Goal: Information Seeking & Learning: Check status

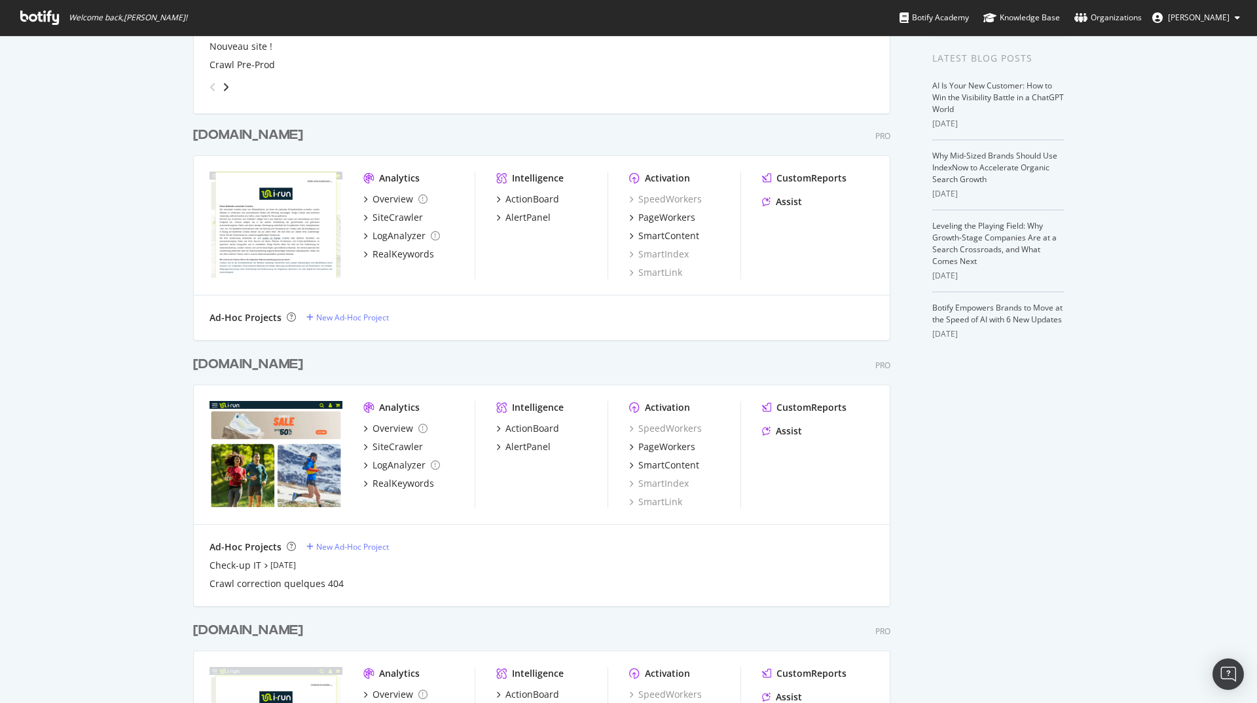
scroll to position [314, 0]
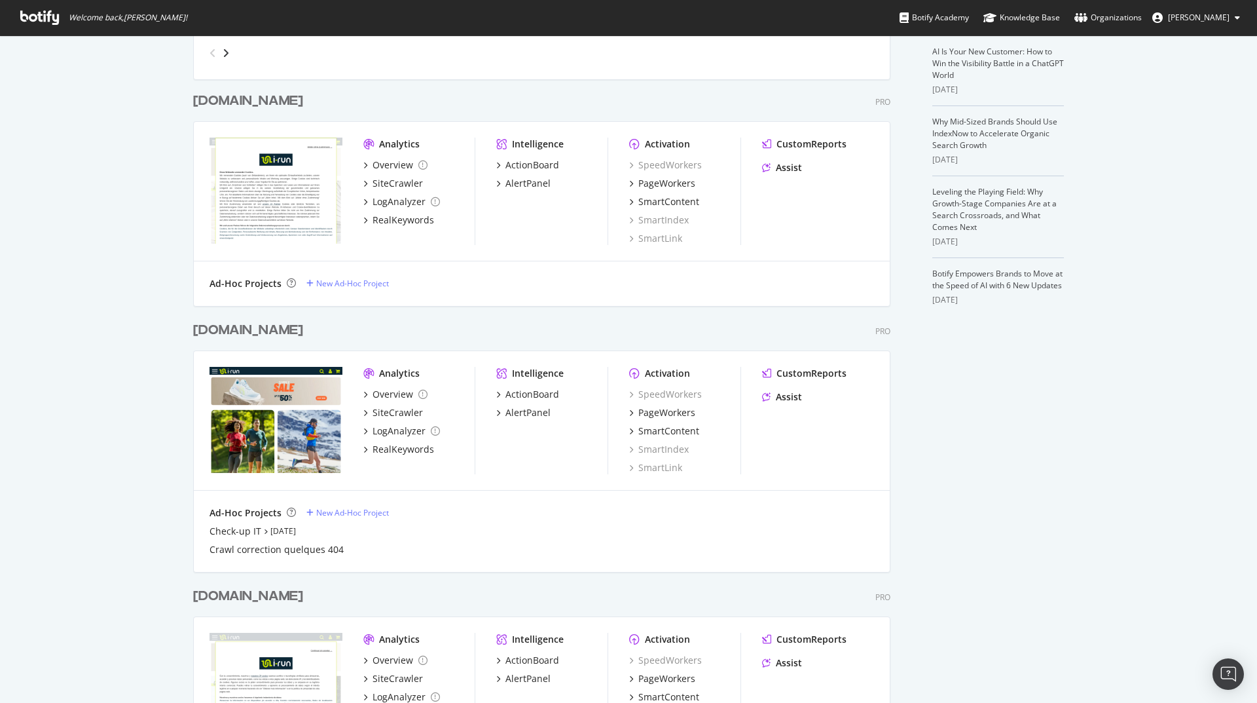
click at [223, 598] on div "[DOMAIN_NAME]" at bounding box center [248, 596] width 110 height 19
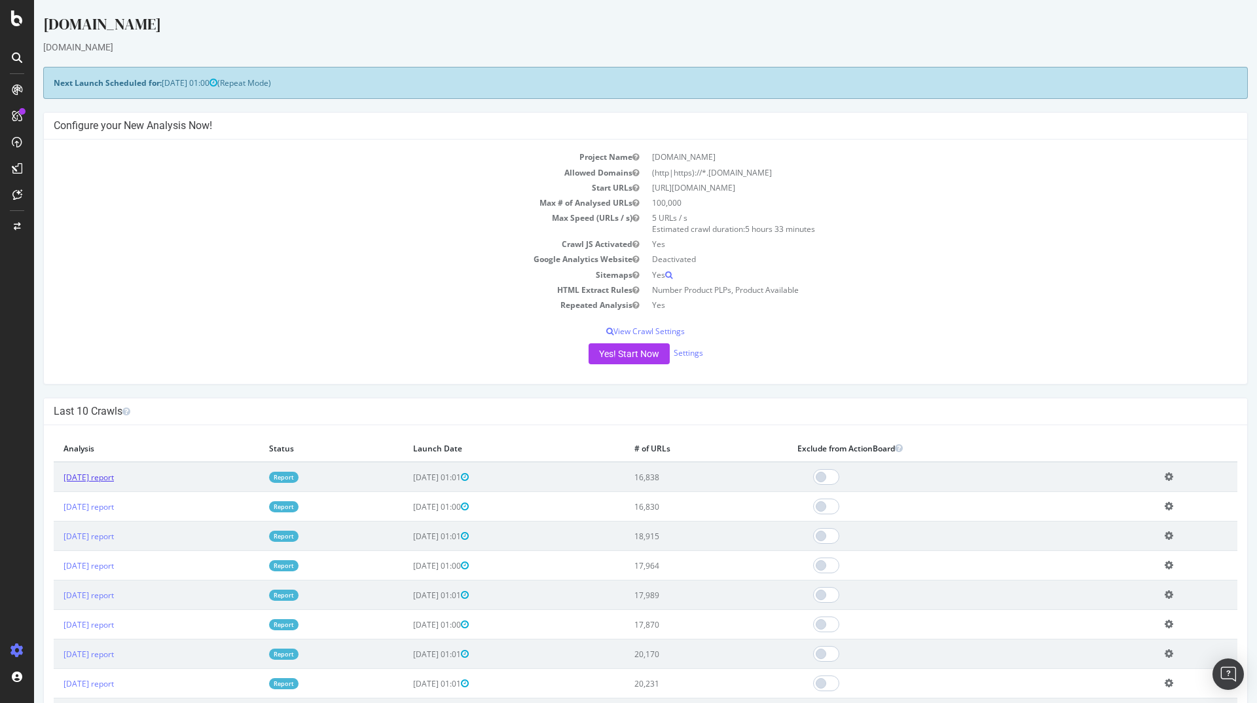
click at [114, 475] on link "[DATE] report" at bounding box center [89, 476] width 50 height 11
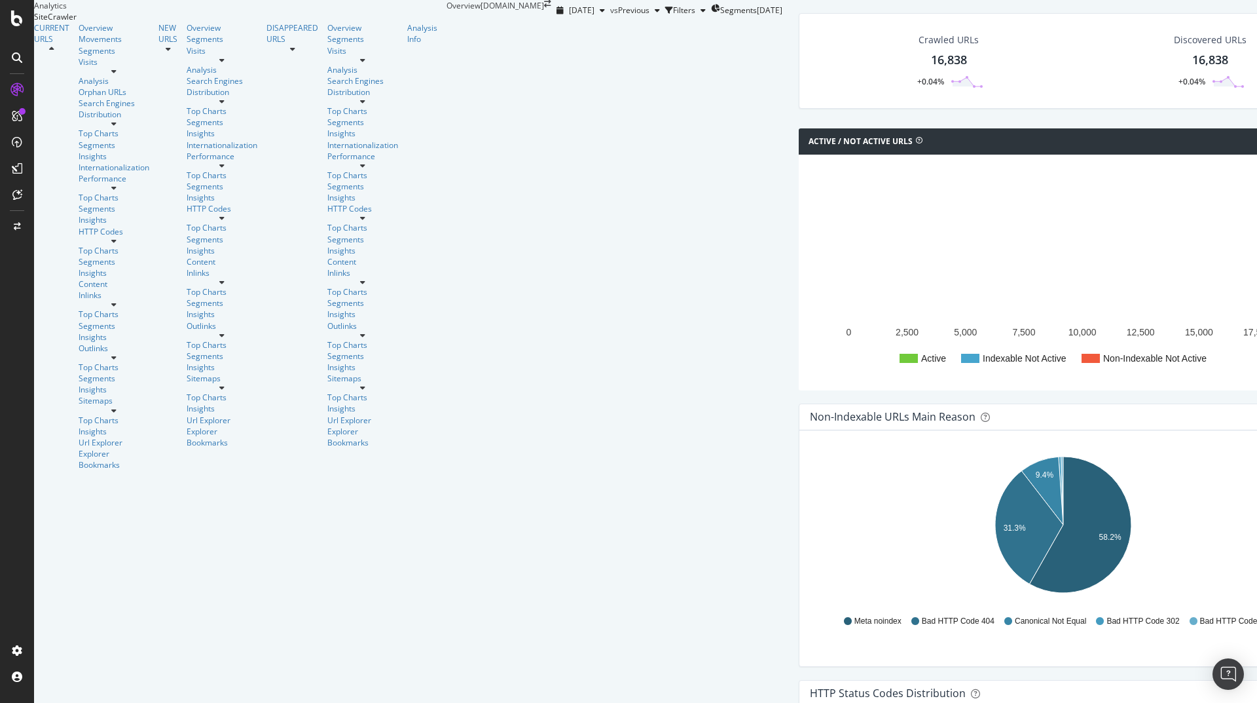
scroll to position [176, 0]
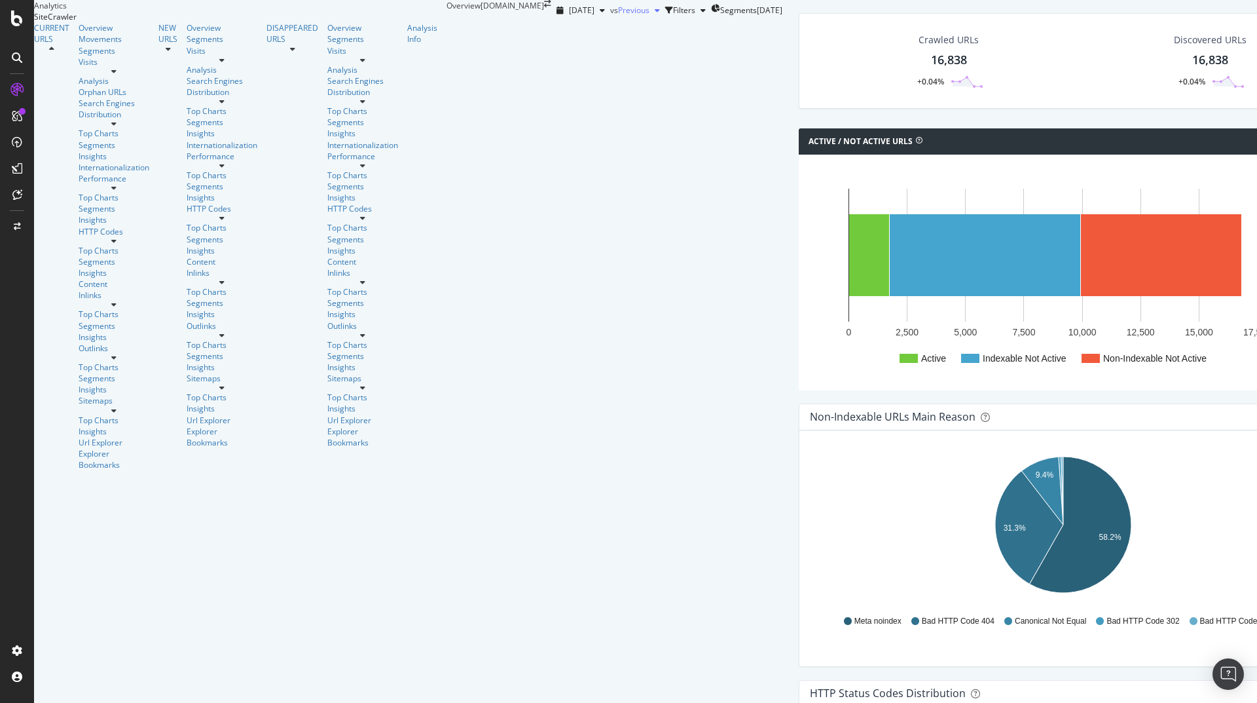
click at [650, 14] on div "button" at bounding box center [658, 11] width 16 height 8
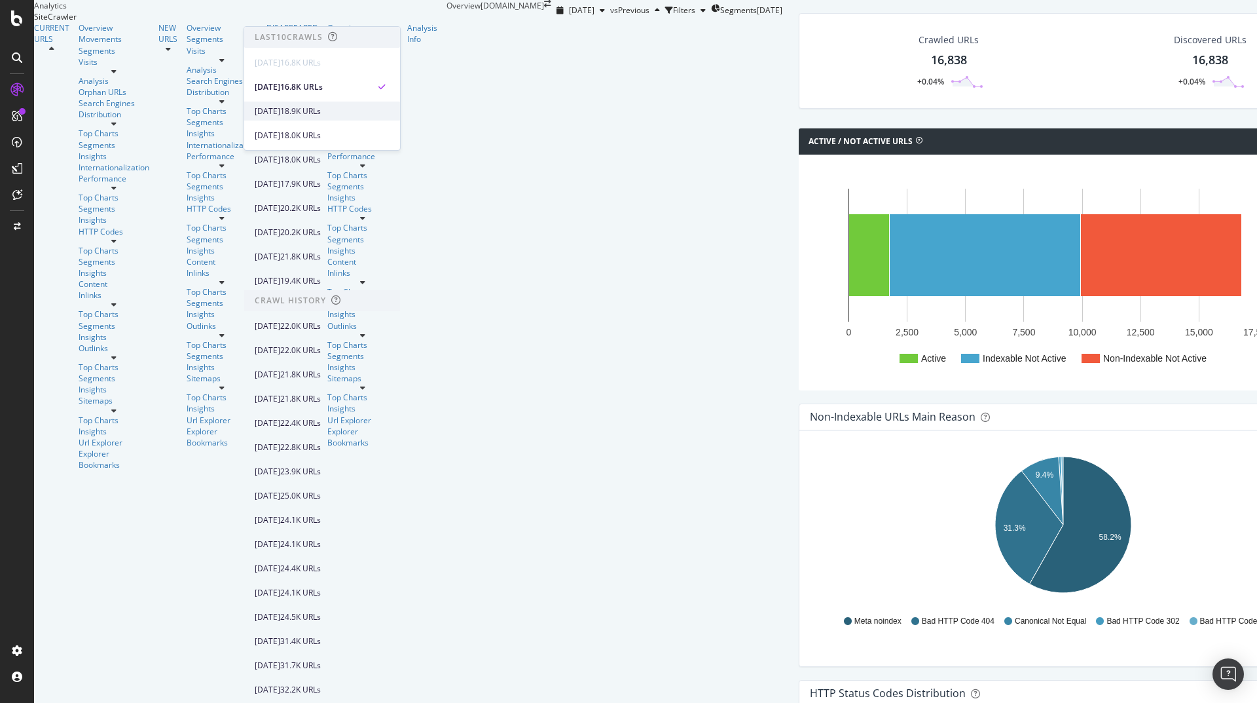
click at [280, 112] on div "[DATE]" at bounding box center [268, 111] width 26 height 12
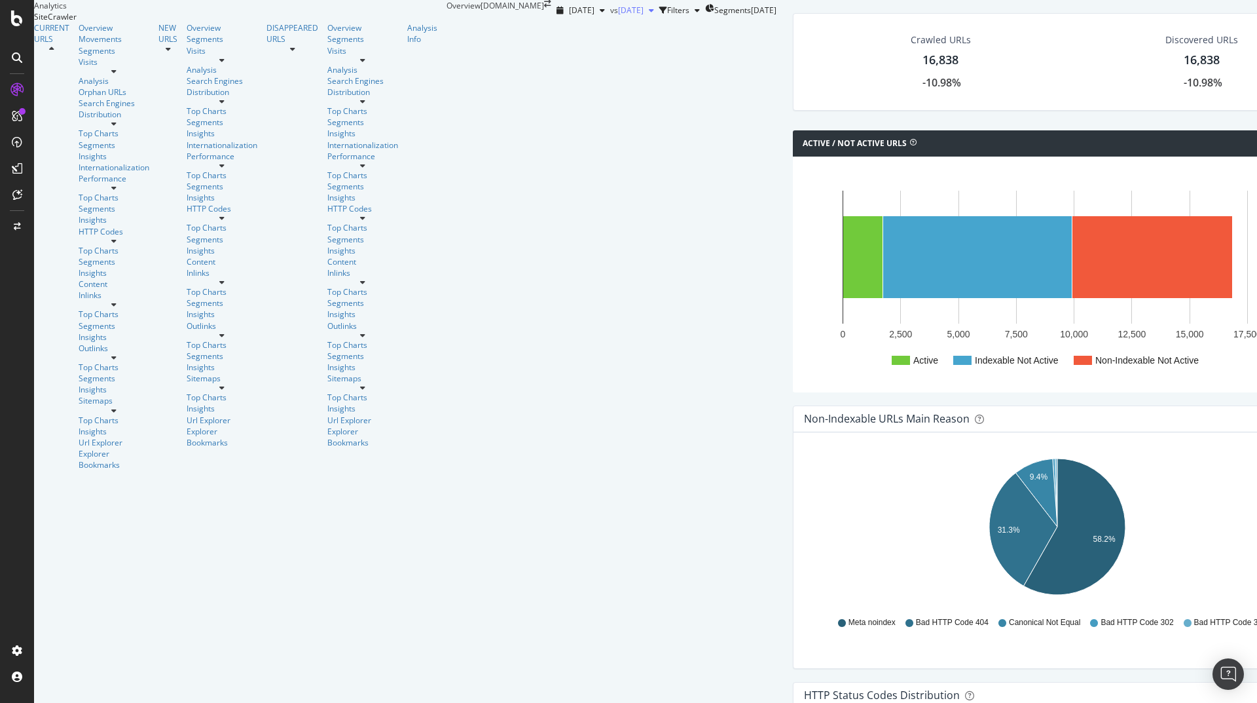
click at [644, 14] on div "button" at bounding box center [652, 11] width 16 height 8
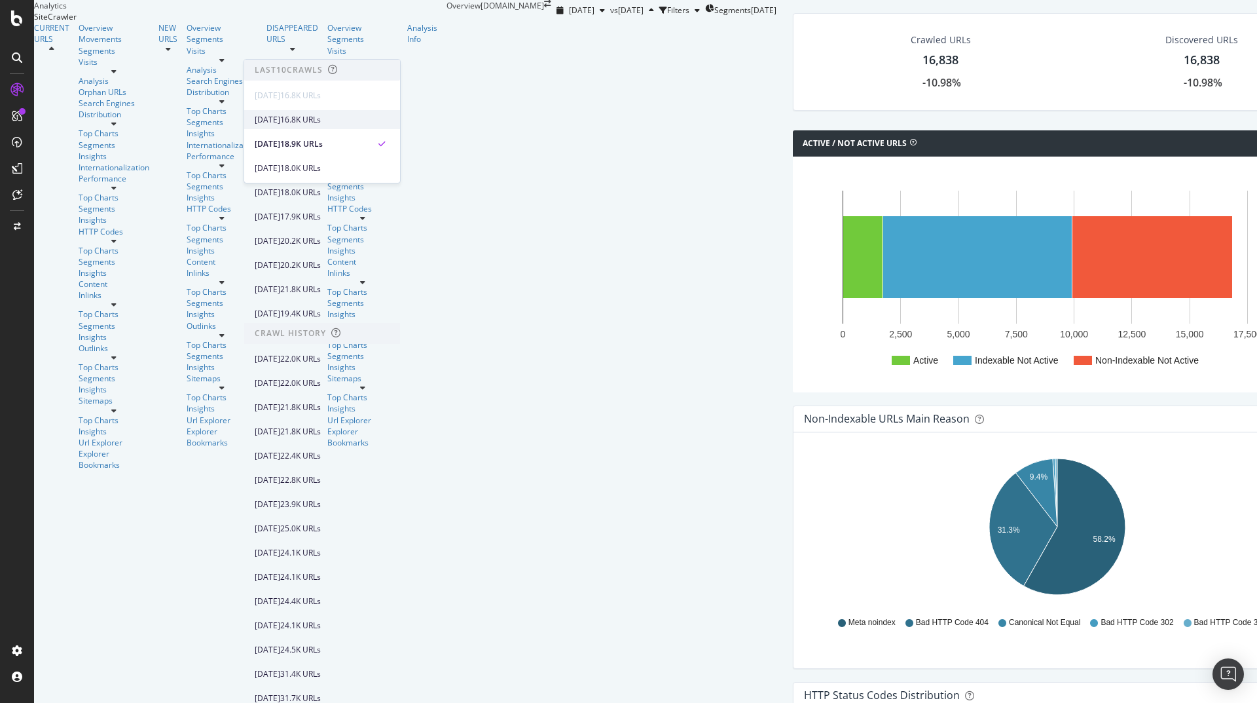
click at [280, 122] on div "[DATE]" at bounding box center [268, 120] width 26 height 12
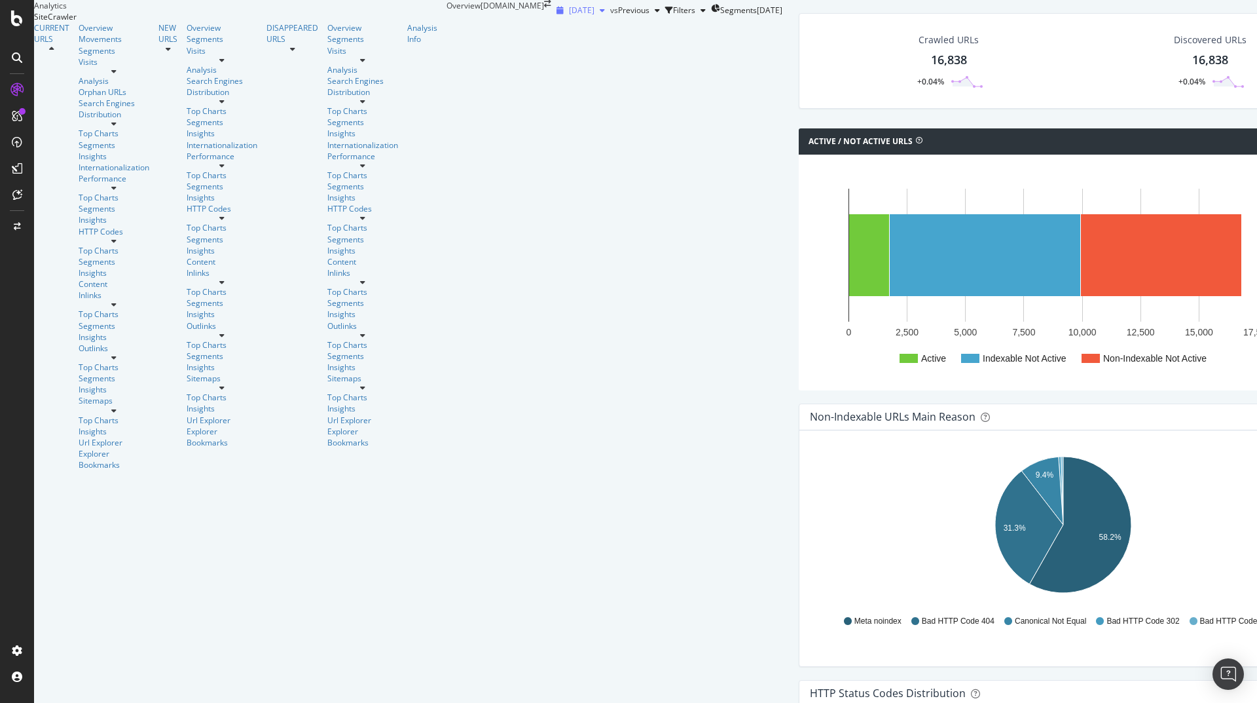
click at [600, 14] on icon "button" at bounding box center [602, 11] width 5 height 8
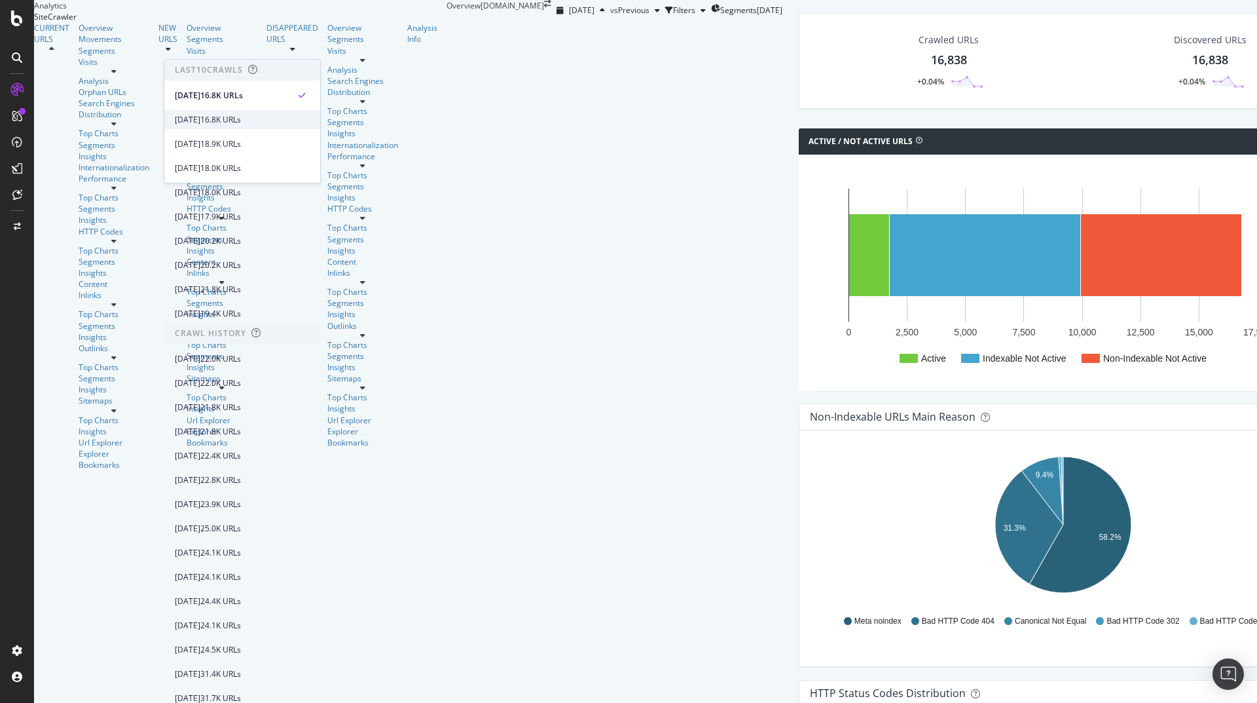
click at [200, 122] on div "[DATE]" at bounding box center [188, 120] width 26 height 12
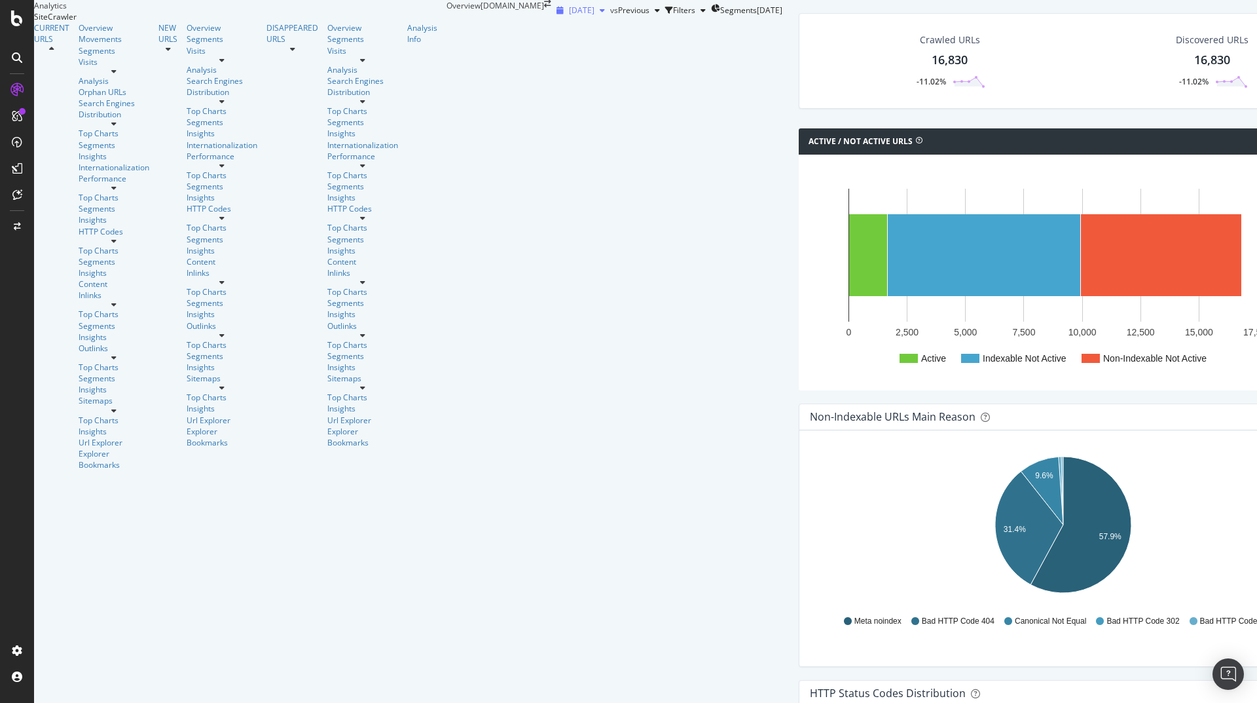
click at [600, 14] on icon "button" at bounding box center [602, 11] width 5 height 8
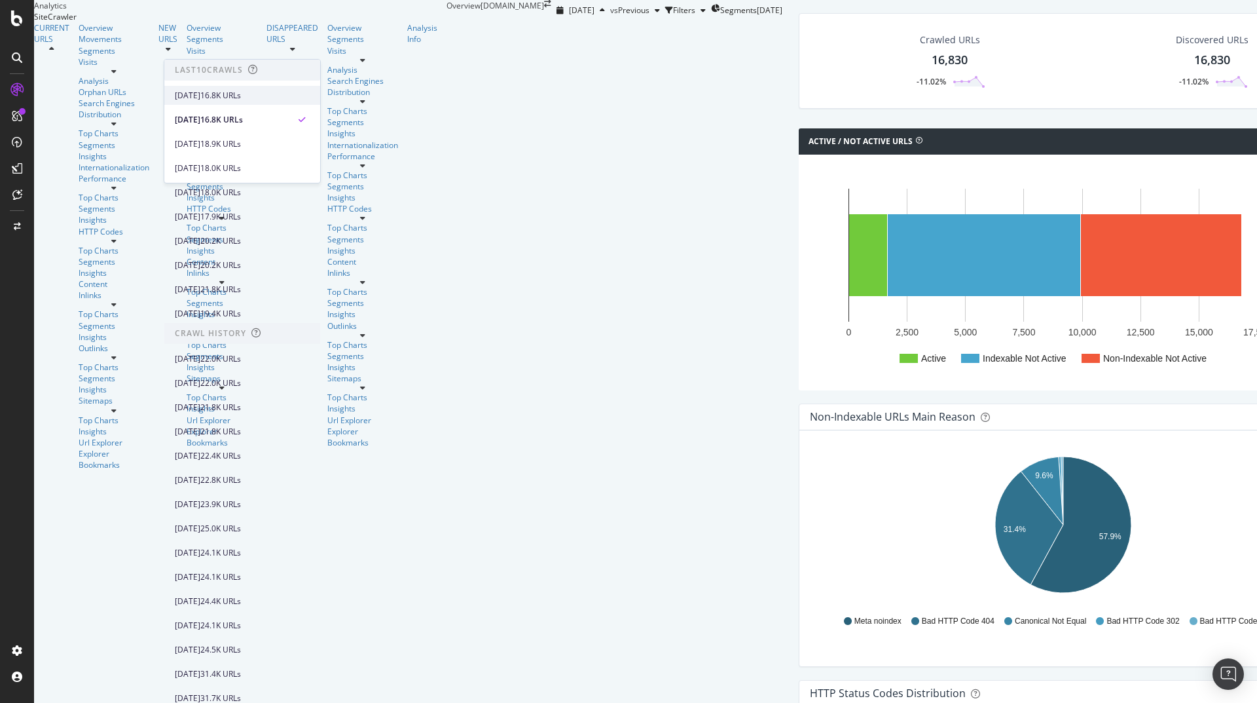
click at [200, 96] on div "[DATE]" at bounding box center [188, 96] width 26 height 12
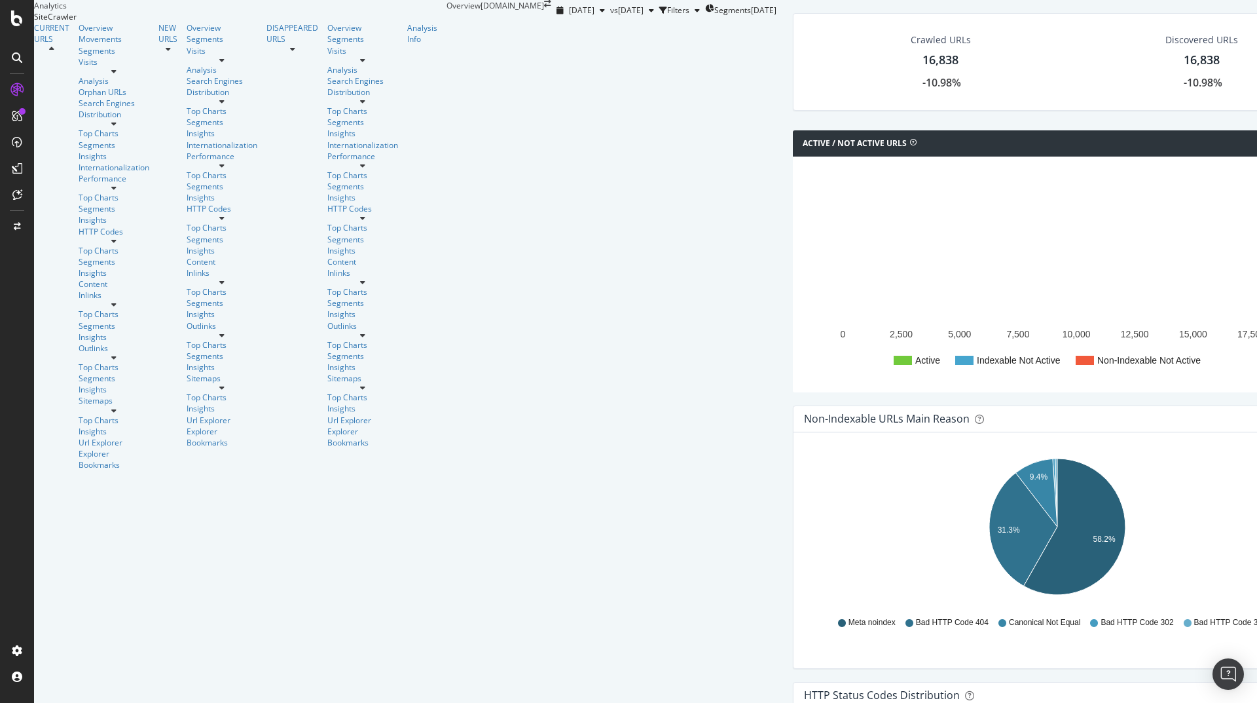
scroll to position [864, 0]
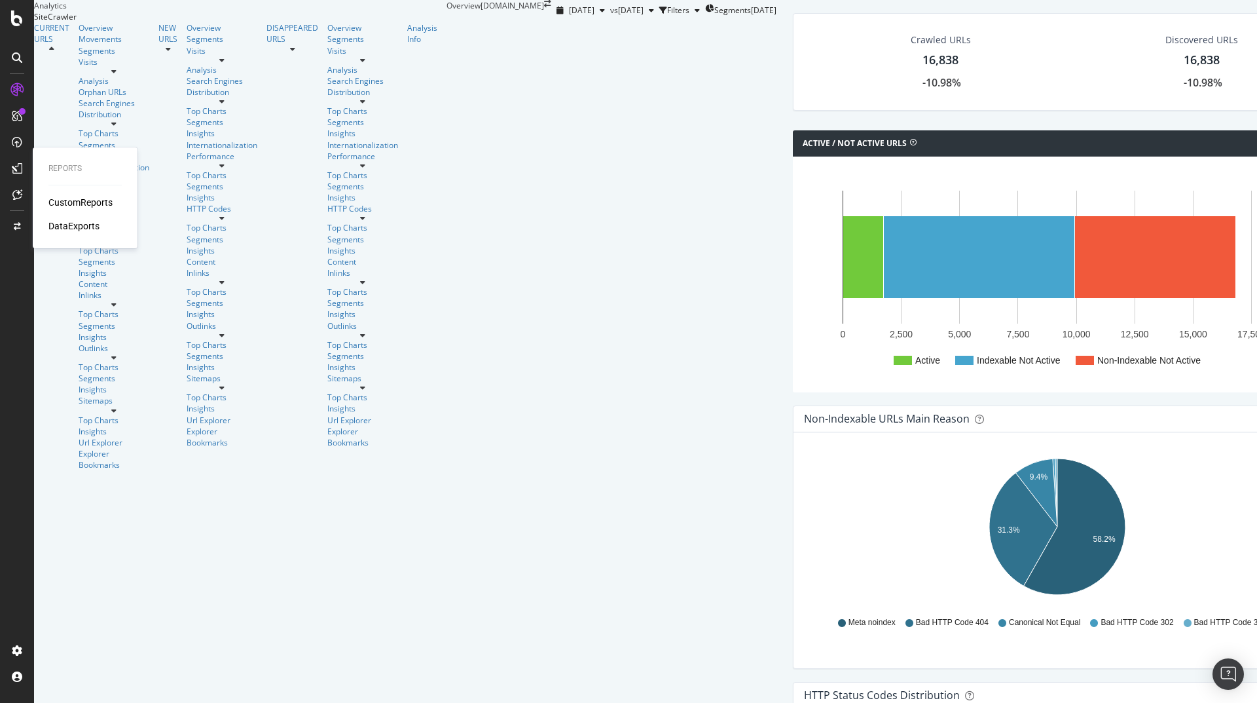
click at [85, 222] on div "DataExports" at bounding box center [73, 225] width 51 height 13
